Goal: Check status: Check status

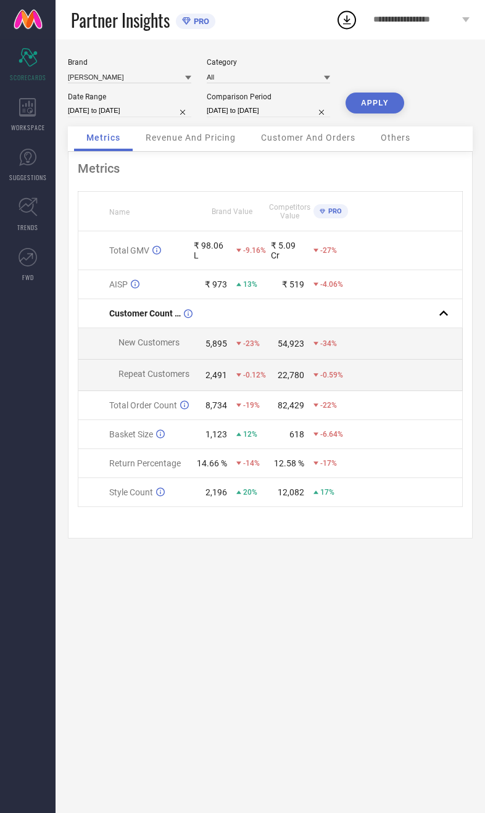
select select "7"
select select "2025"
select select "8"
select select "2025"
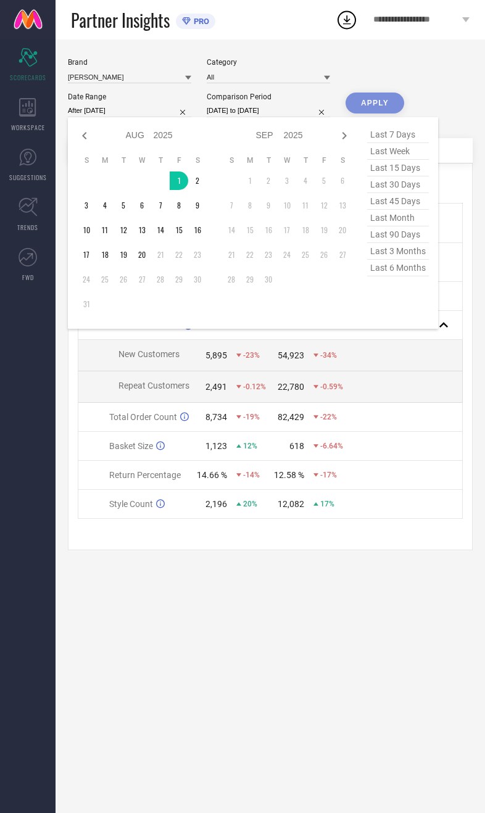
type input "[DATE] to [DATE]"
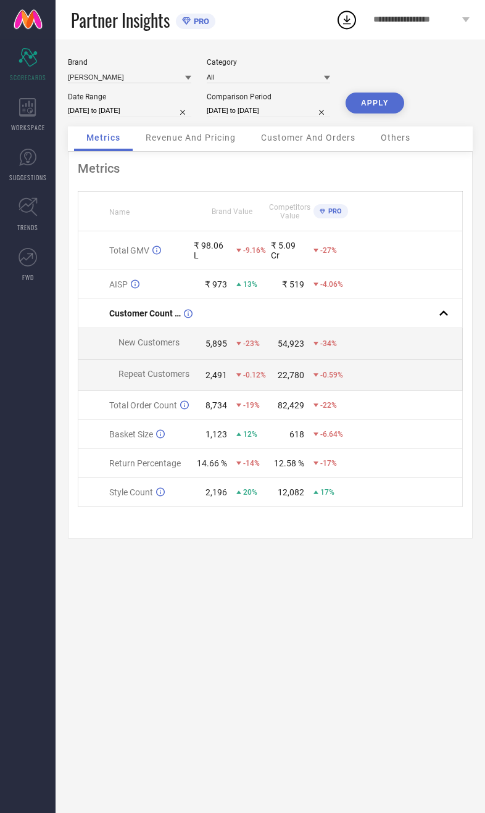
select select "7"
select select "2024"
select select "8"
select select "2024"
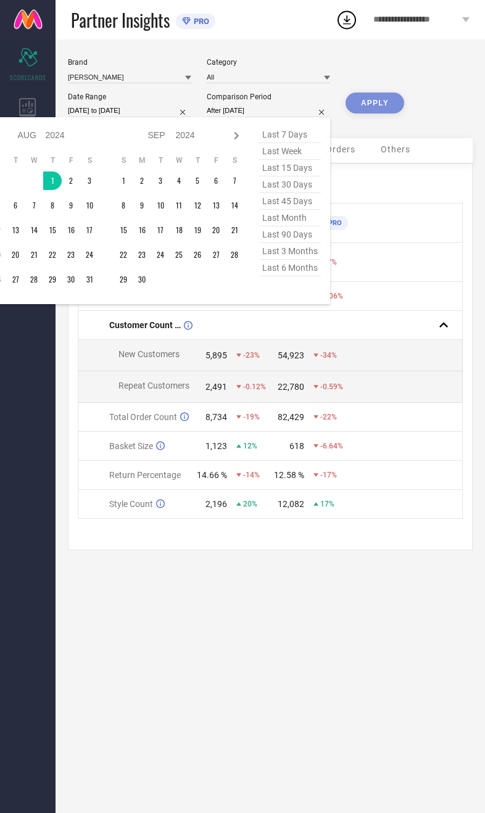
type input "[DATE] to [DATE]"
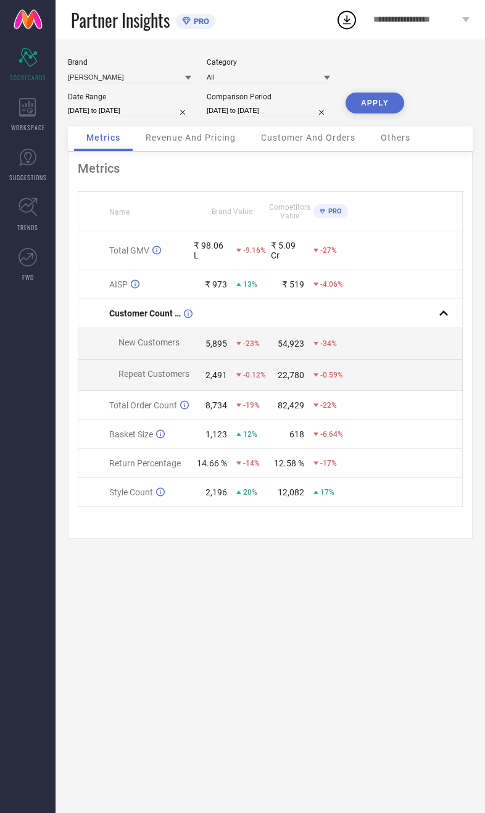
click at [391, 104] on button "APPLY" at bounding box center [375, 103] width 59 height 21
click at [209, 139] on span "Revenue And Pricing" at bounding box center [191, 138] width 90 height 10
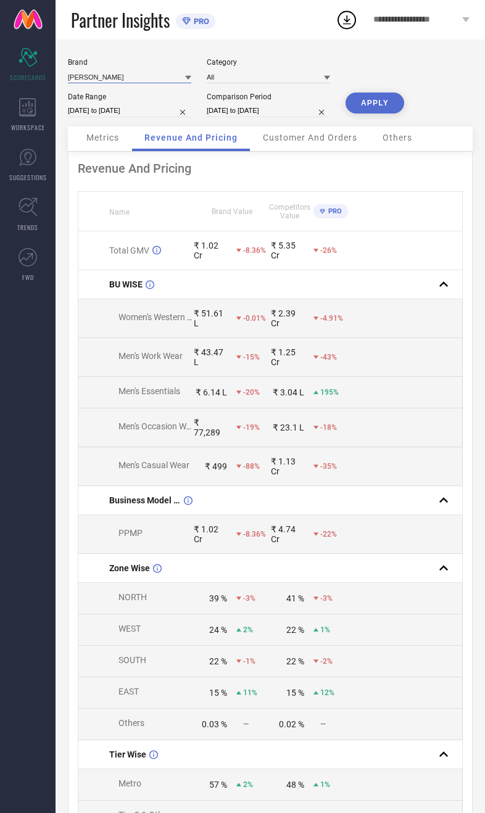
click at [152, 76] on input at bounding box center [129, 76] width 123 height 13
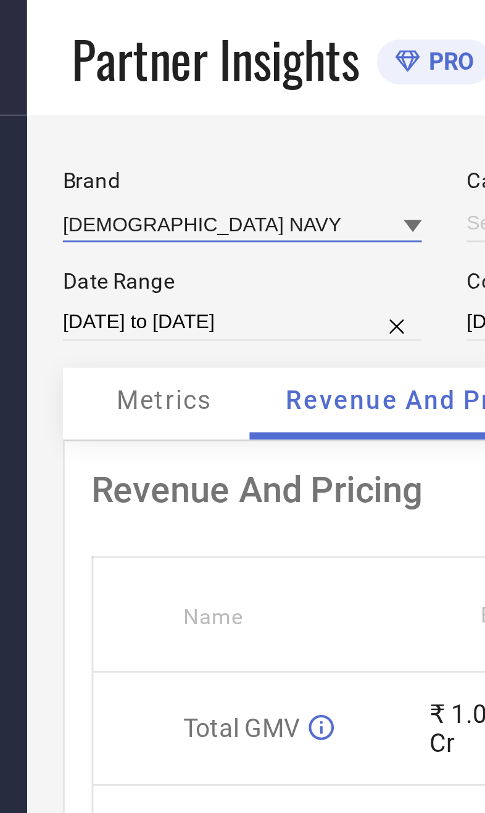
type input "All"
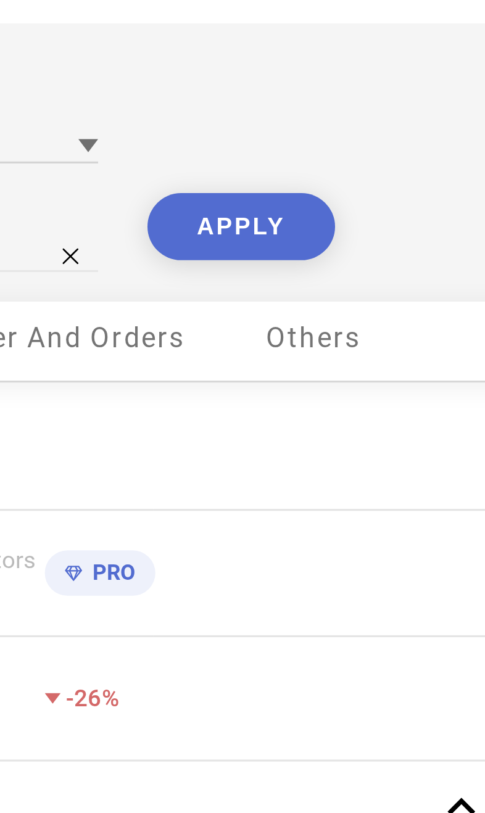
click at [346, 93] on button "APPLY" at bounding box center [375, 103] width 59 height 21
